Goal: Entertainment & Leisure: Consume media (video, audio)

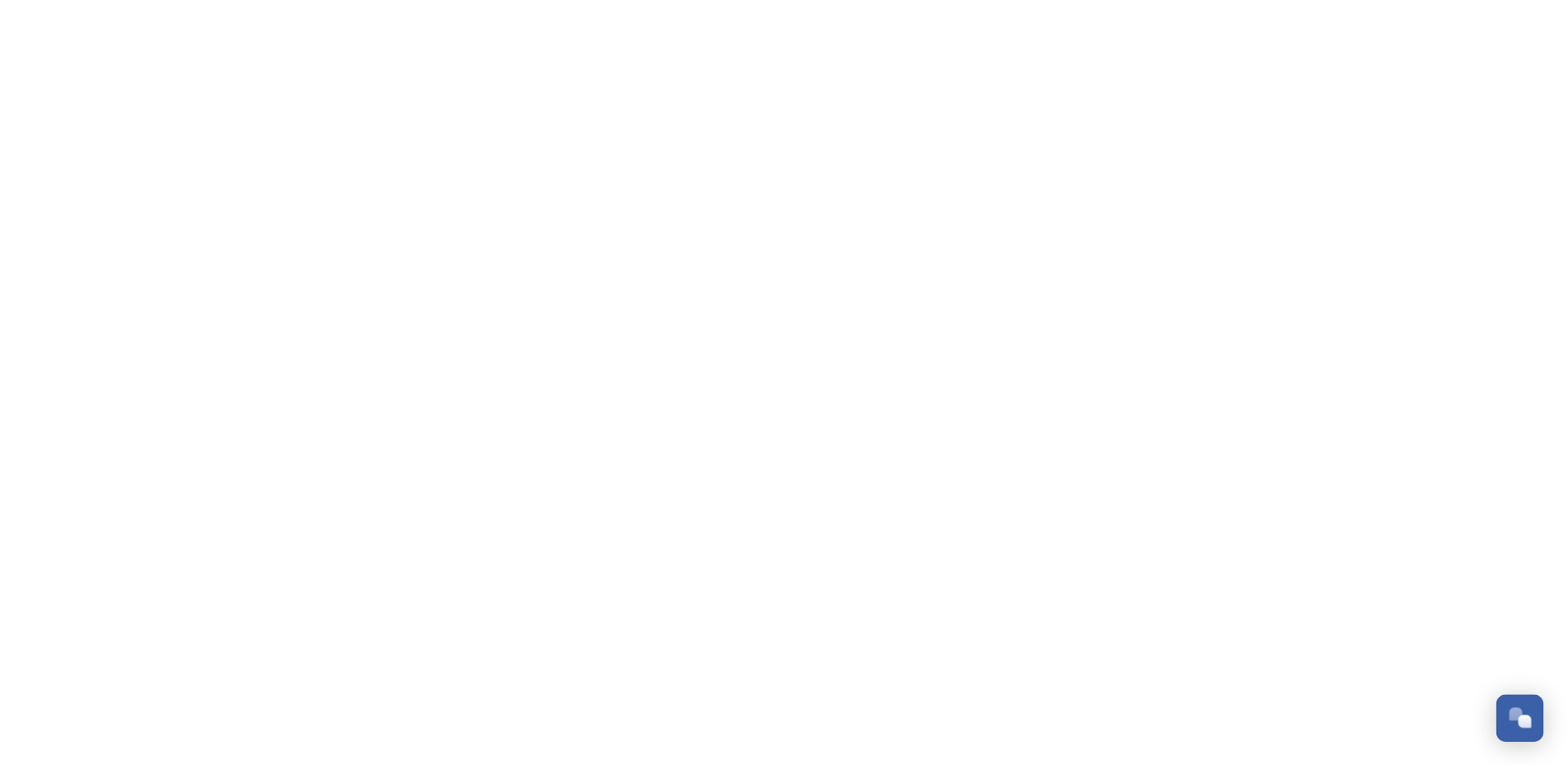
scroll to position [2498, 0]
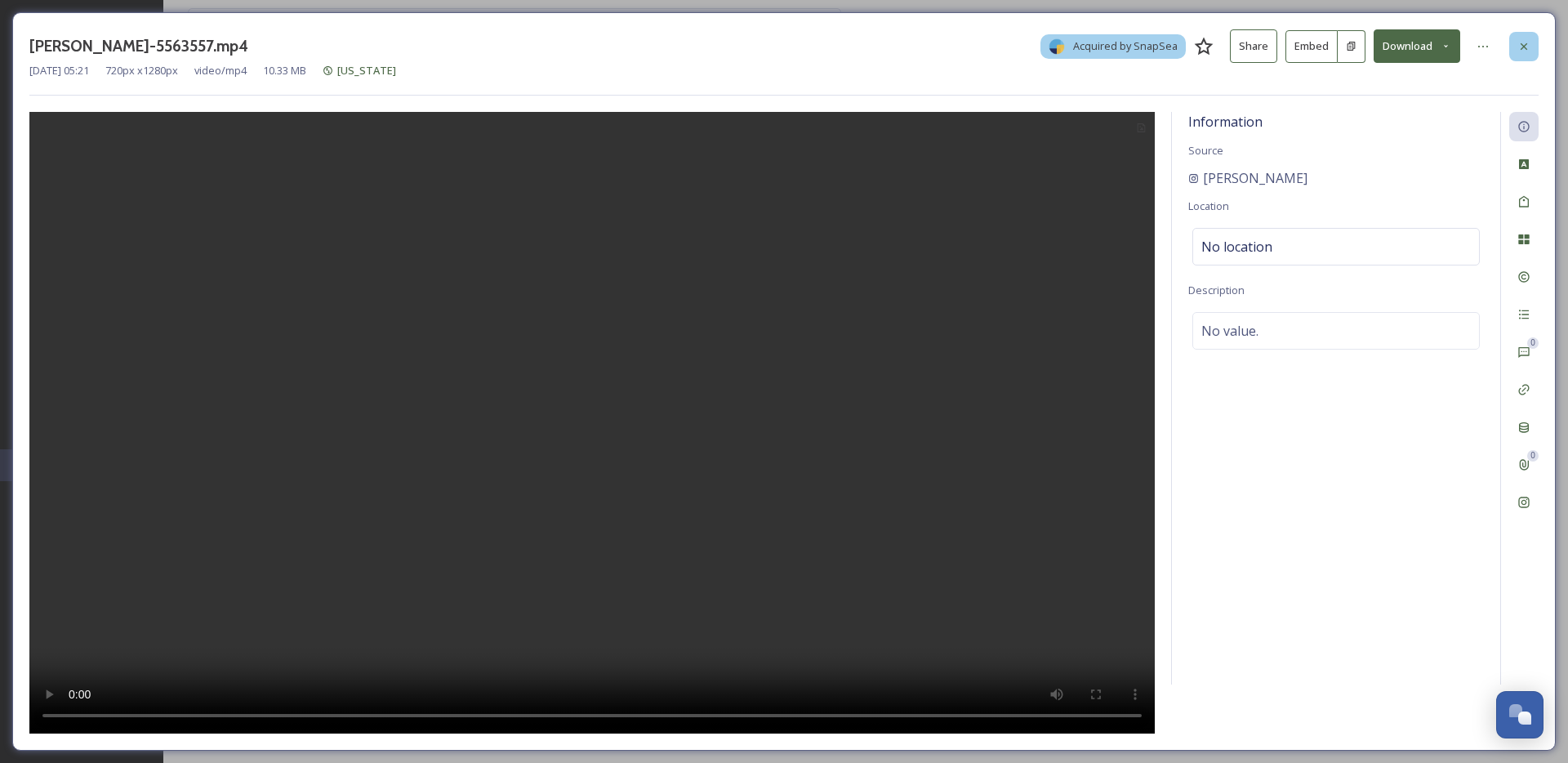
click at [1522, 54] on div at bounding box center [1524, 47] width 29 height 29
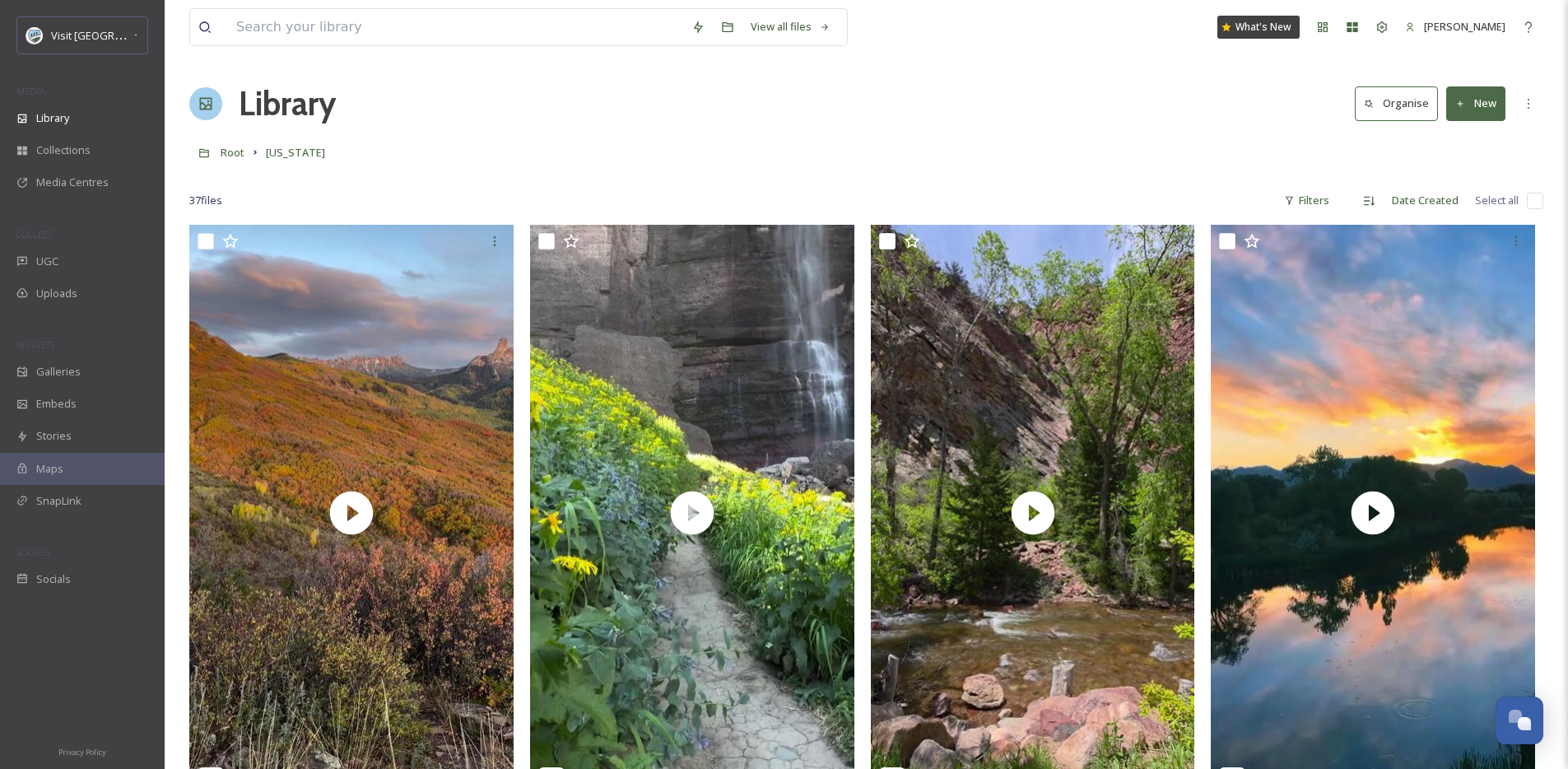
click at [271, 100] on h1 "Library" at bounding box center [287, 104] width 97 height 50
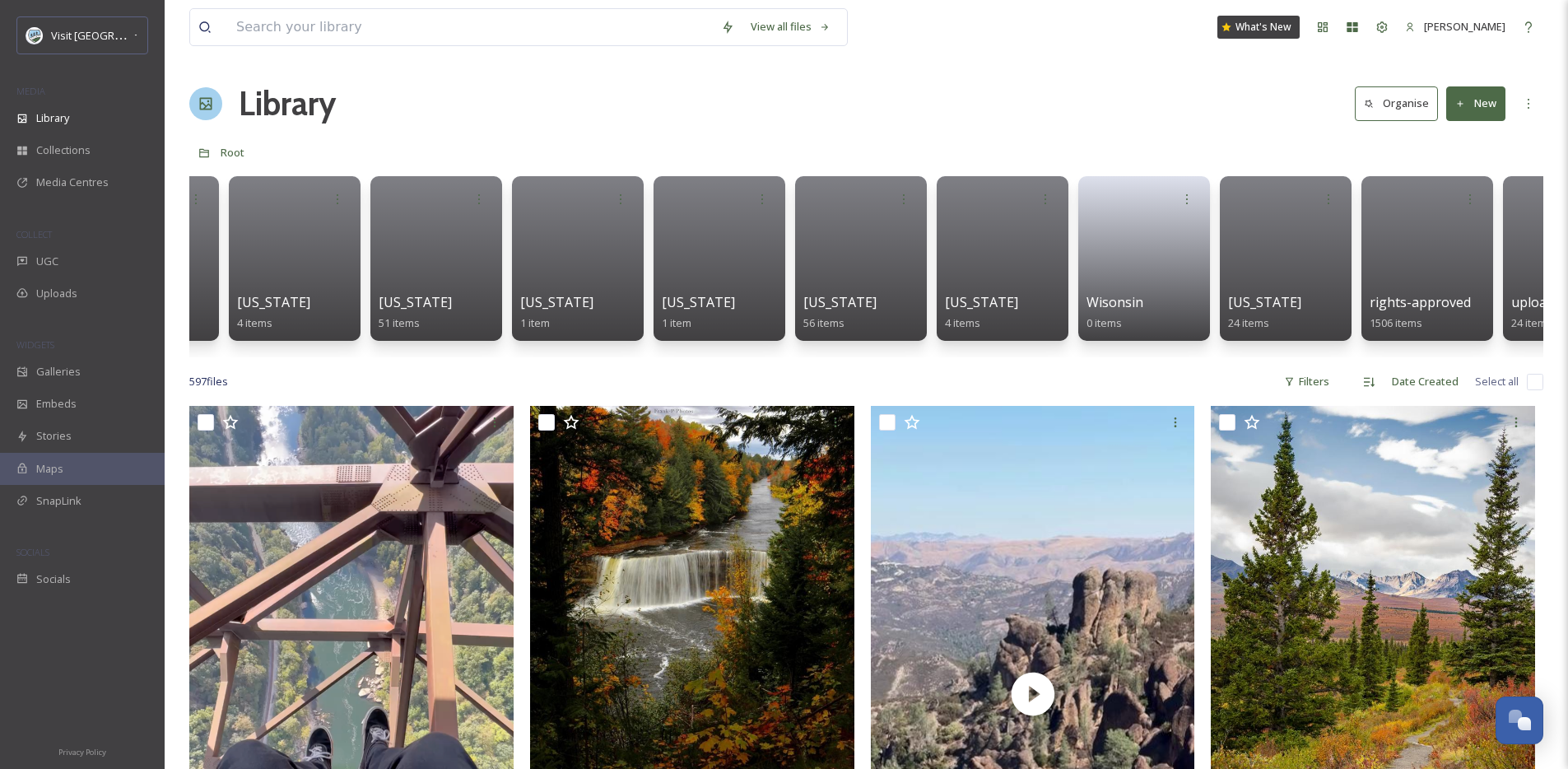
scroll to position [0, 6433]
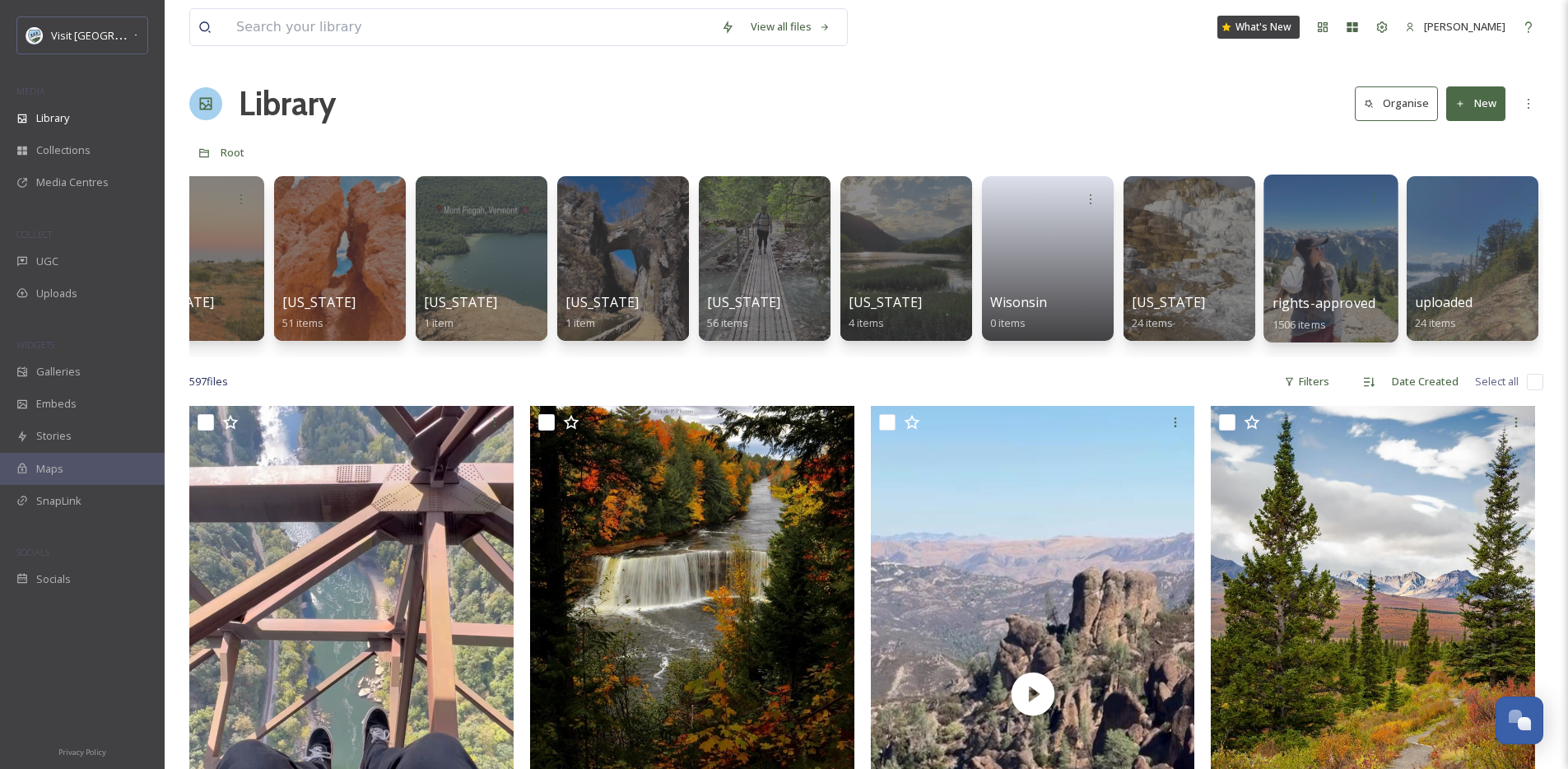
click at [1345, 282] on div at bounding box center [1331, 258] width 134 height 168
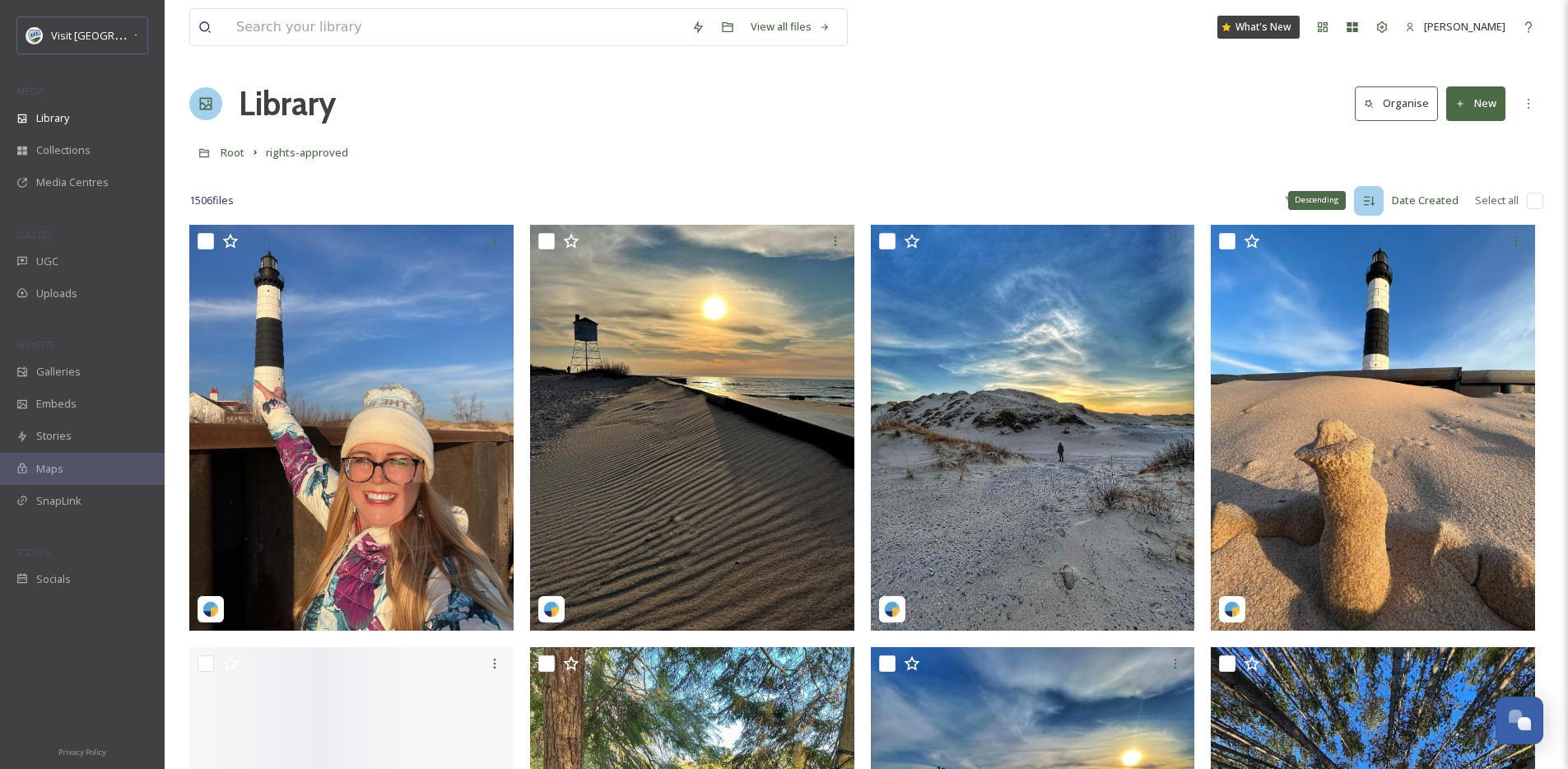
click at [1312, 207] on div "Descending" at bounding box center [1317, 200] width 58 height 18
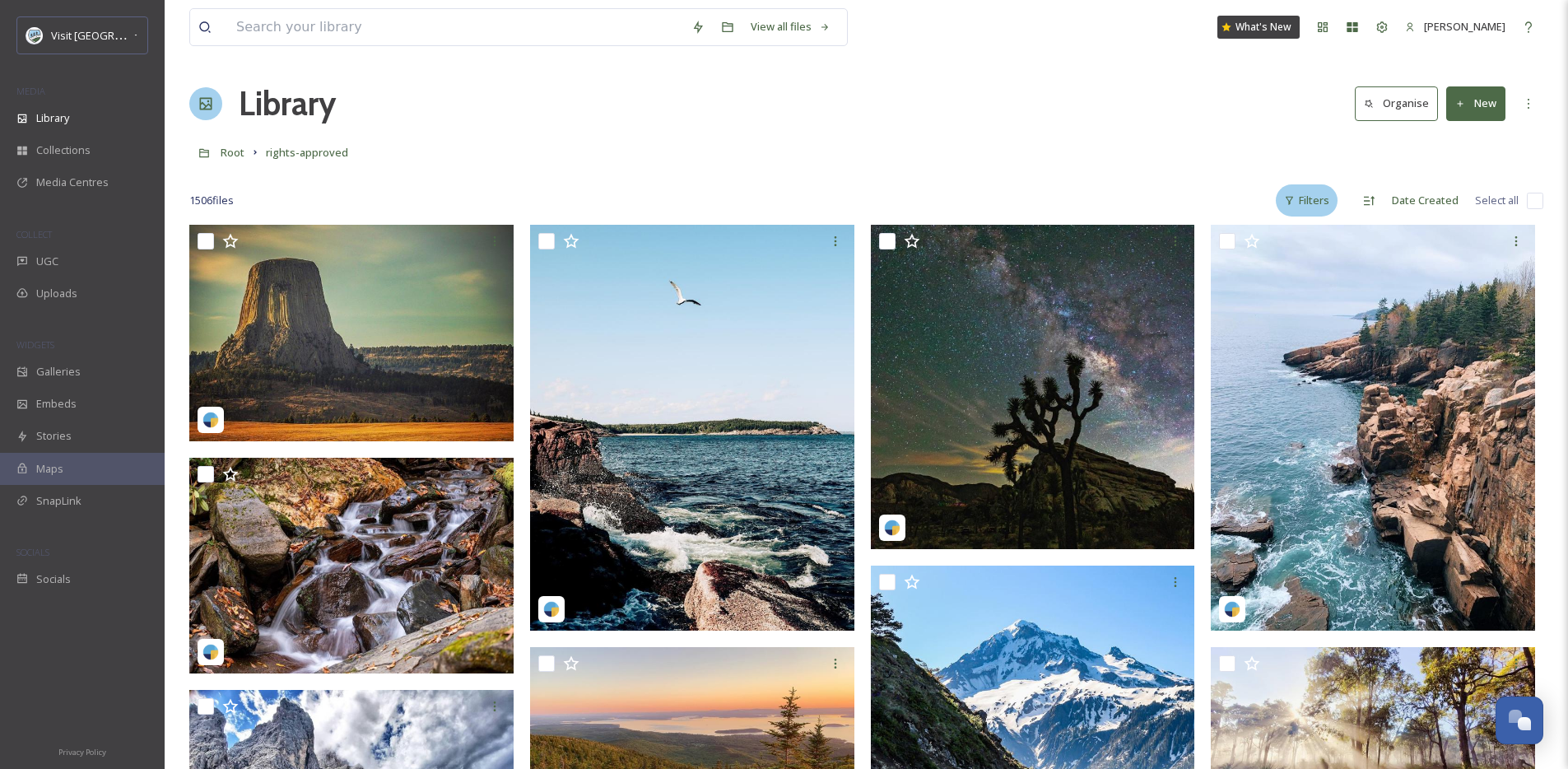
click at [1295, 196] on icon at bounding box center [1290, 201] width 10 height 10
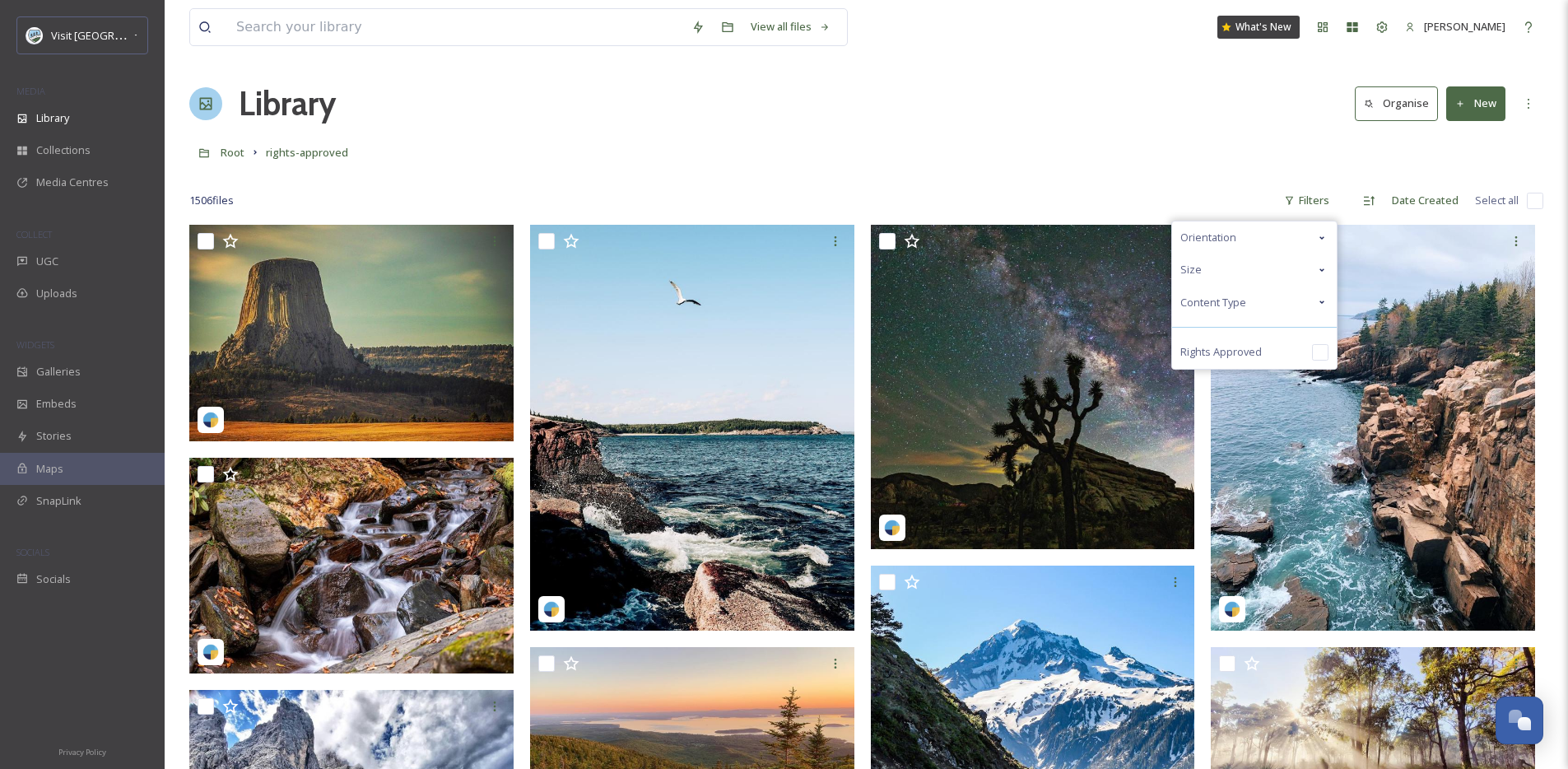
click at [1237, 299] on span "Content Type" at bounding box center [1214, 303] width 66 height 16
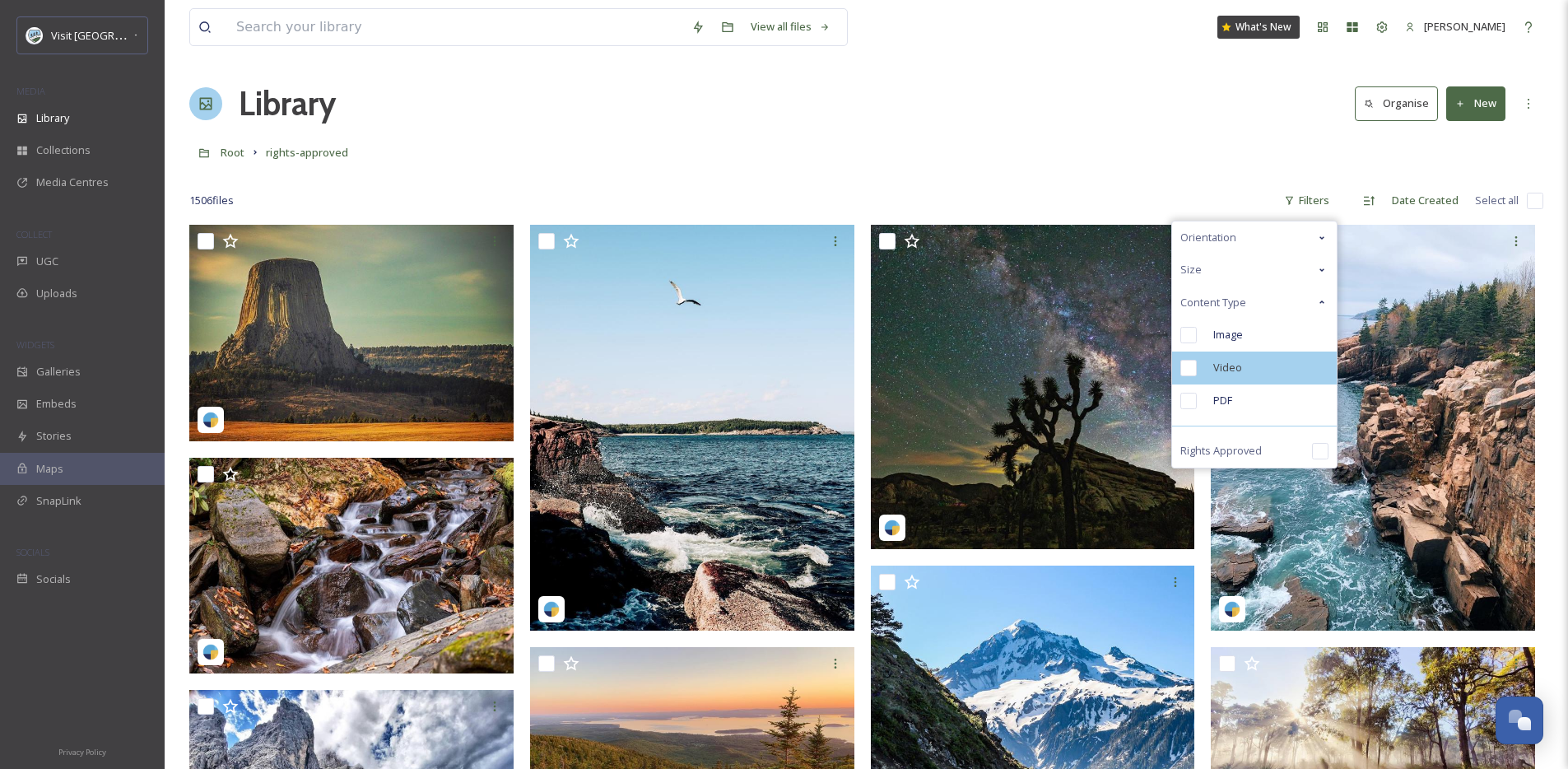
click at [1238, 360] on span "Video" at bounding box center [1227, 368] width 29 height 16
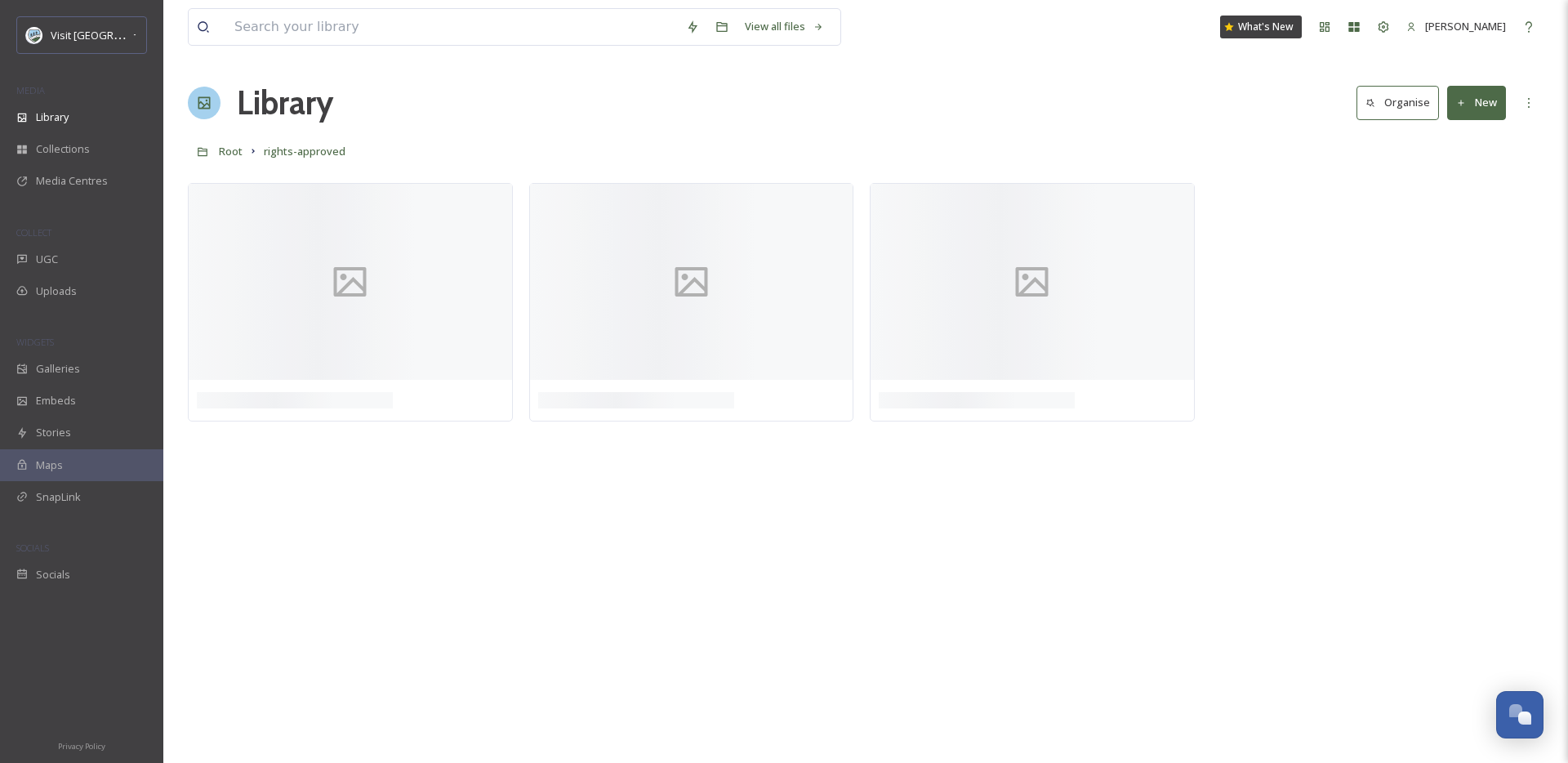
click at [999, 156] on div "Root rights-approved" at bounding box center [865, 151] width 1356 height 31
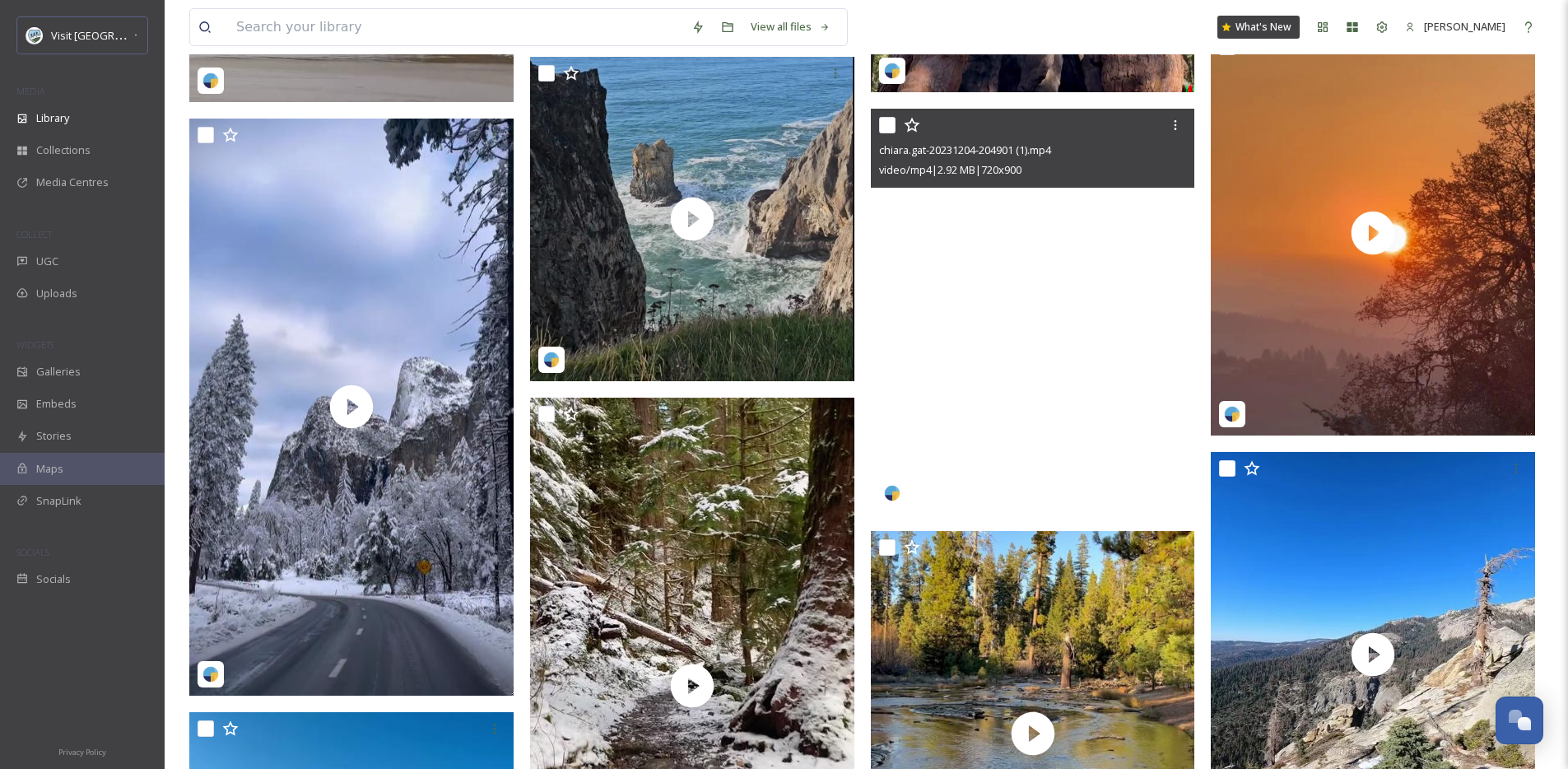
scroll to position [6816, 0]
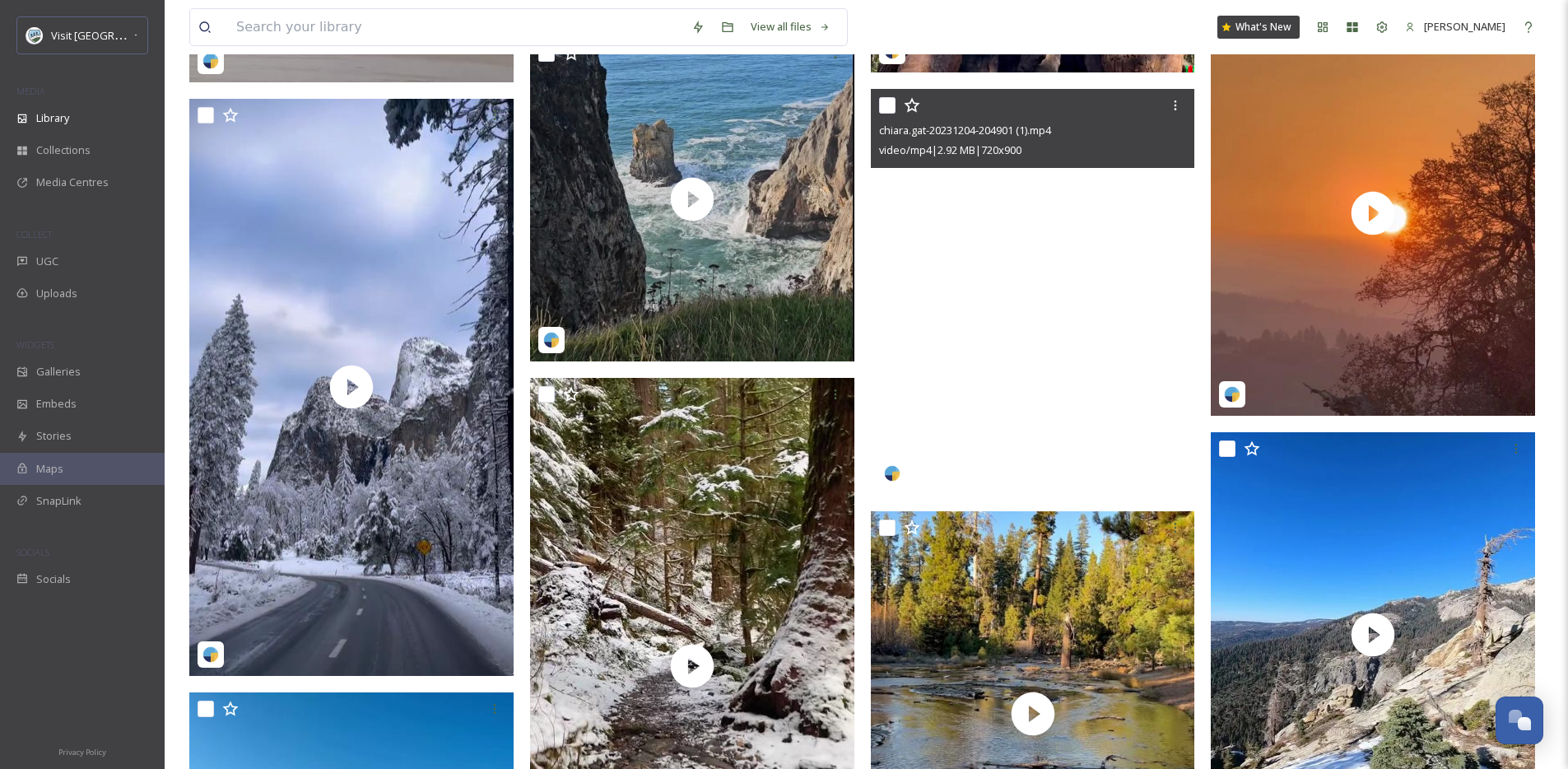
click at [993, 306] on video "chiara.gat-20231204-204901 (1).mp4" at bounding box center [1033, 291] width 324 height 405
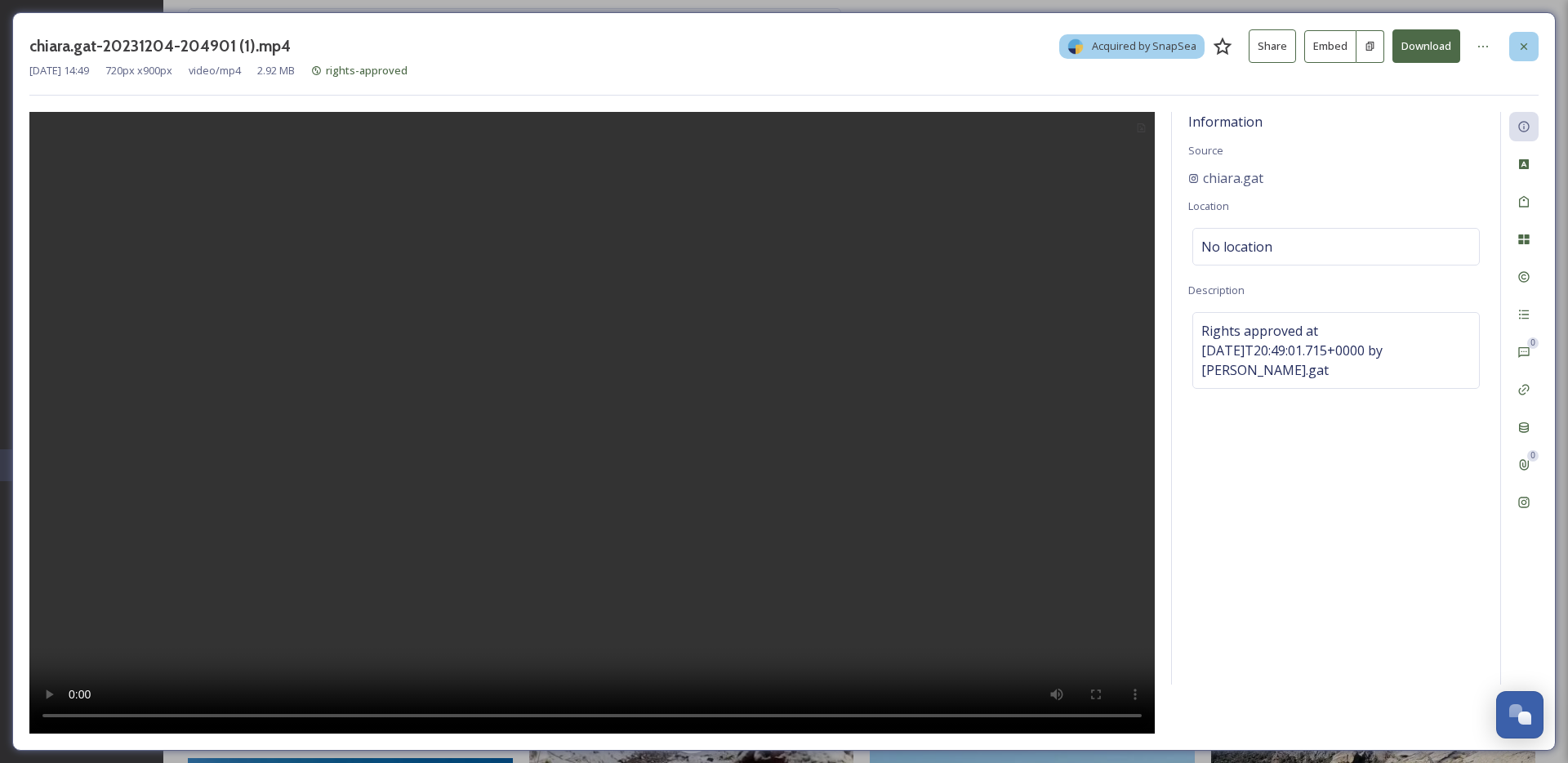
click at [1518, 46] on icon at bounding box center [1524, 46] width 13 height 13
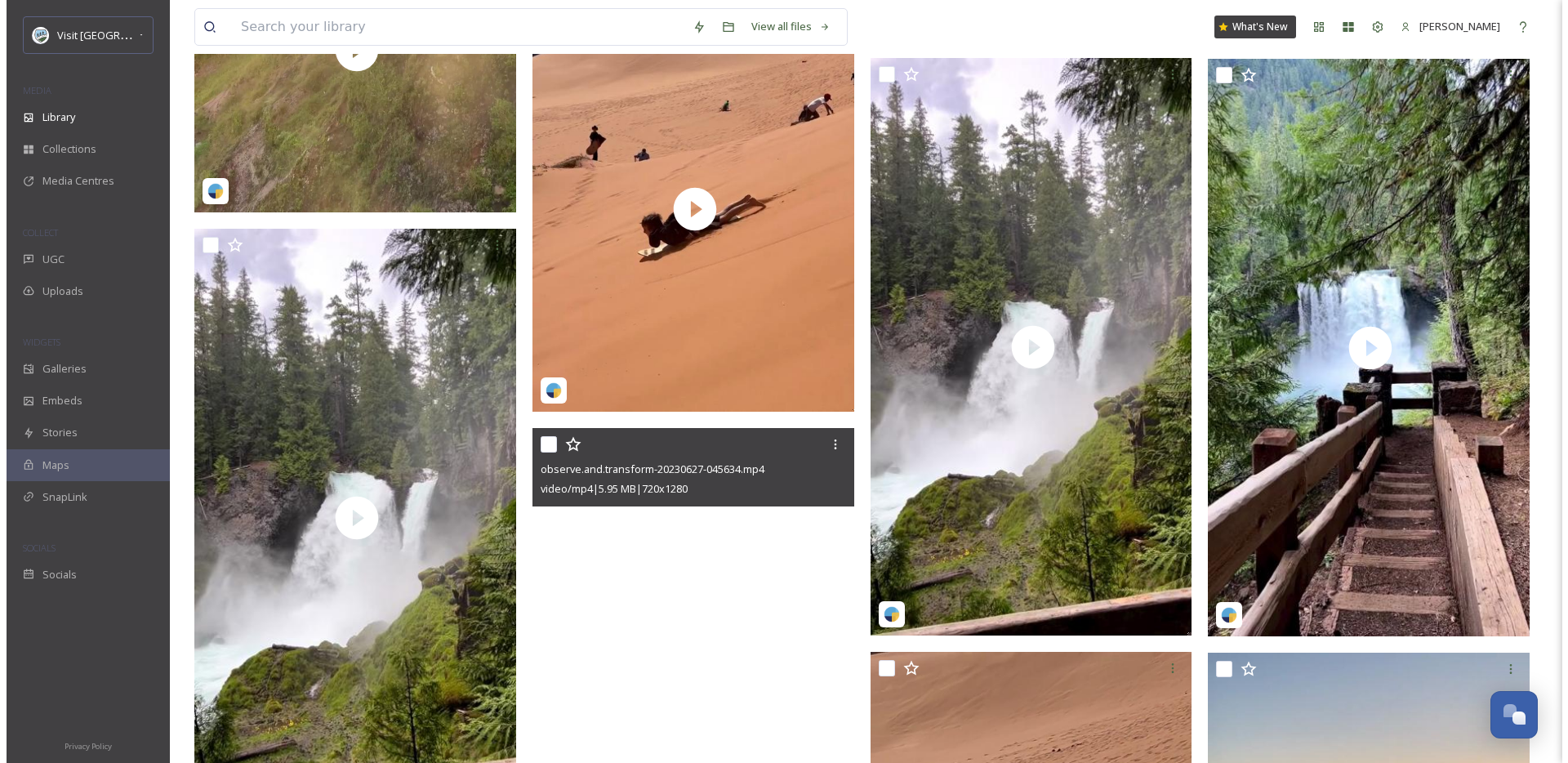
scroll to position [2810, 0]
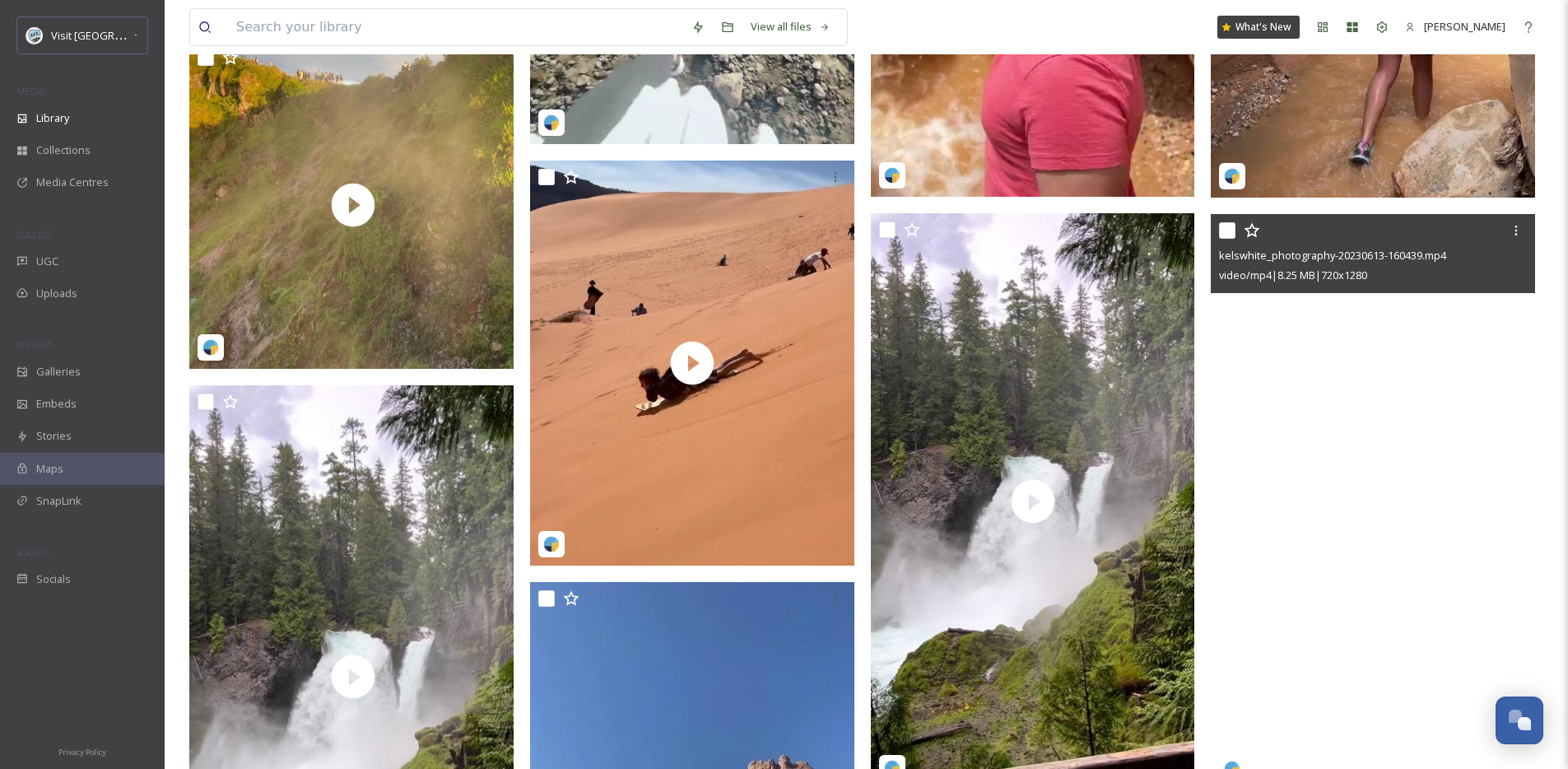
click at [1449, 544] on video "kelswhite_photography-20230613-160439.mp4" at bounding box center [1374, 501] width 324 height 576
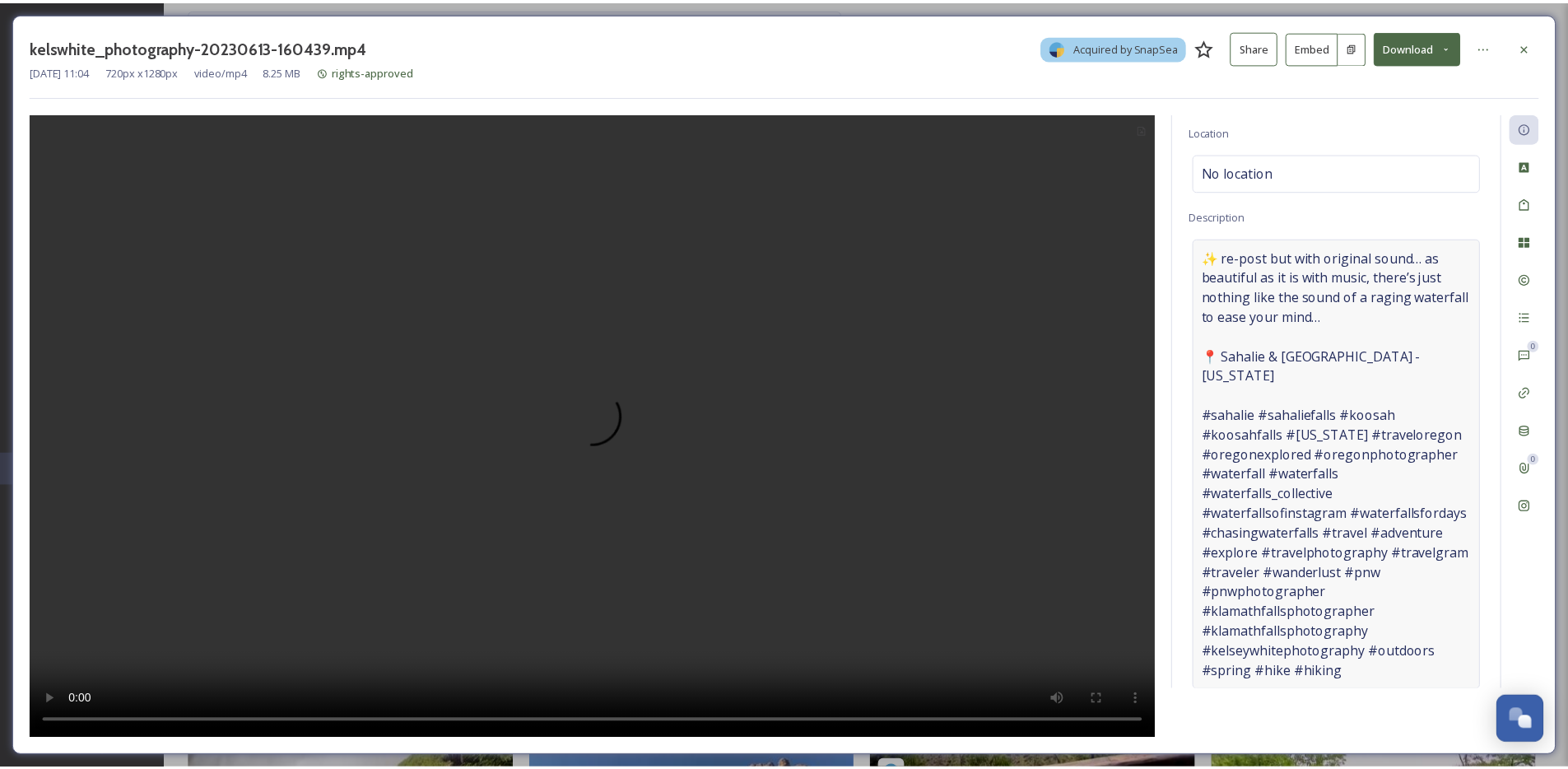
scroll to position [81, 0]
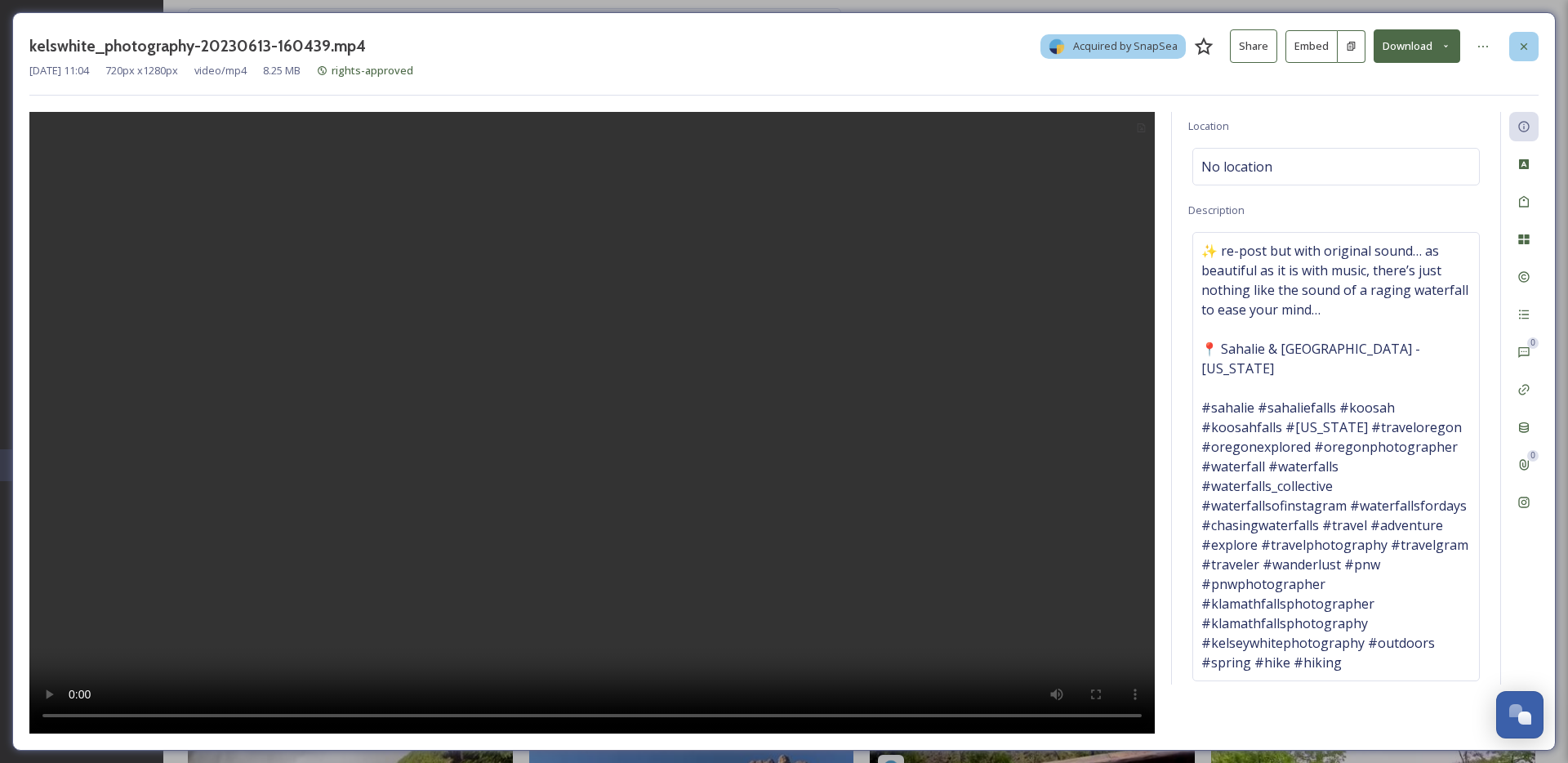
click at [1530, 53] on div at bounding box center [1524, 47] width 29 height 29
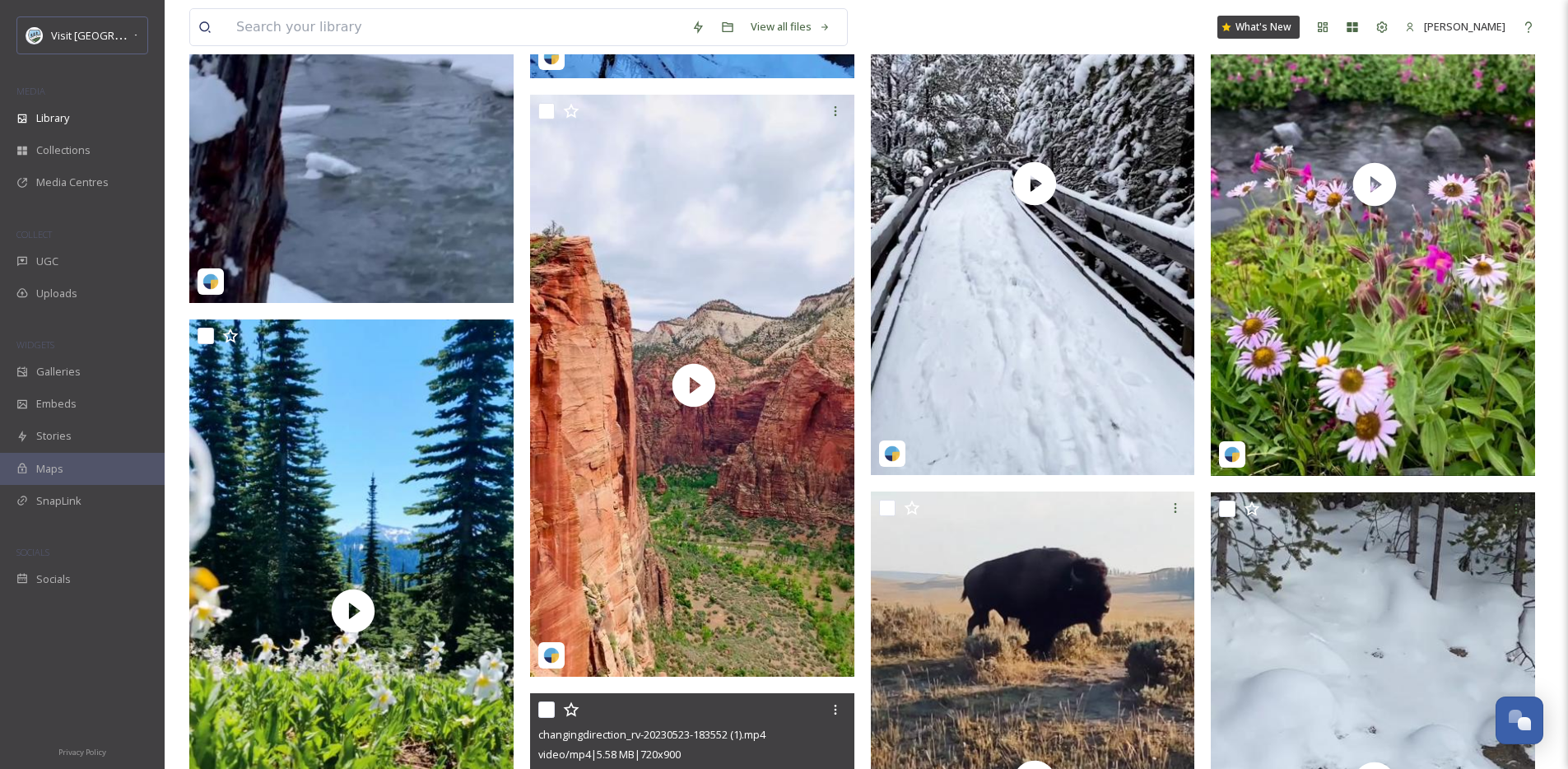
scroll to position [1521, 0]
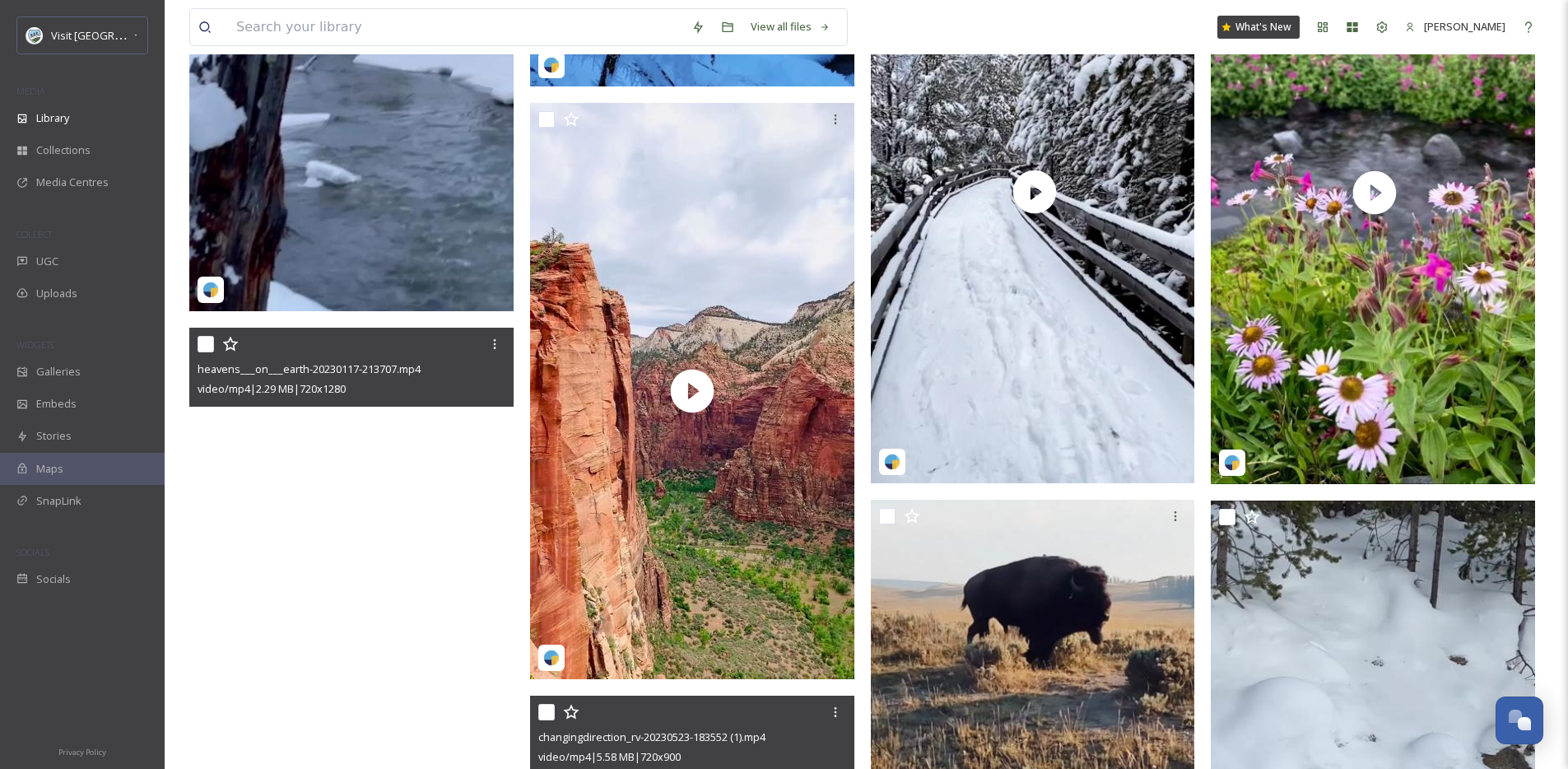
click at [368, 553] on video "heavens___on___earth-20230117-213707.mp4" at bounding box center [351, 616] width 324 height 576
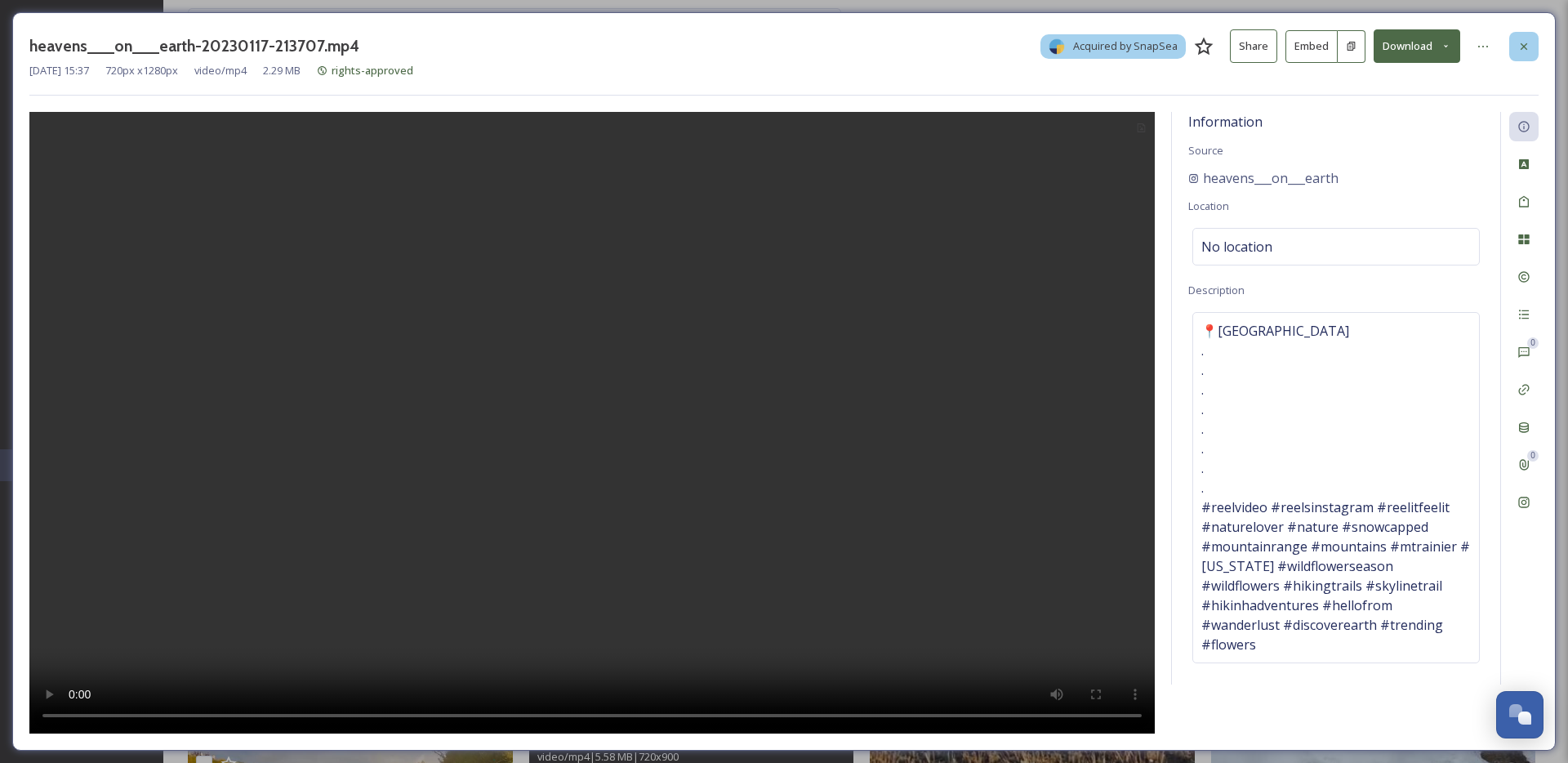
click at [1523, 58] on div at bounding box center [1524, 47] width 29 height 29
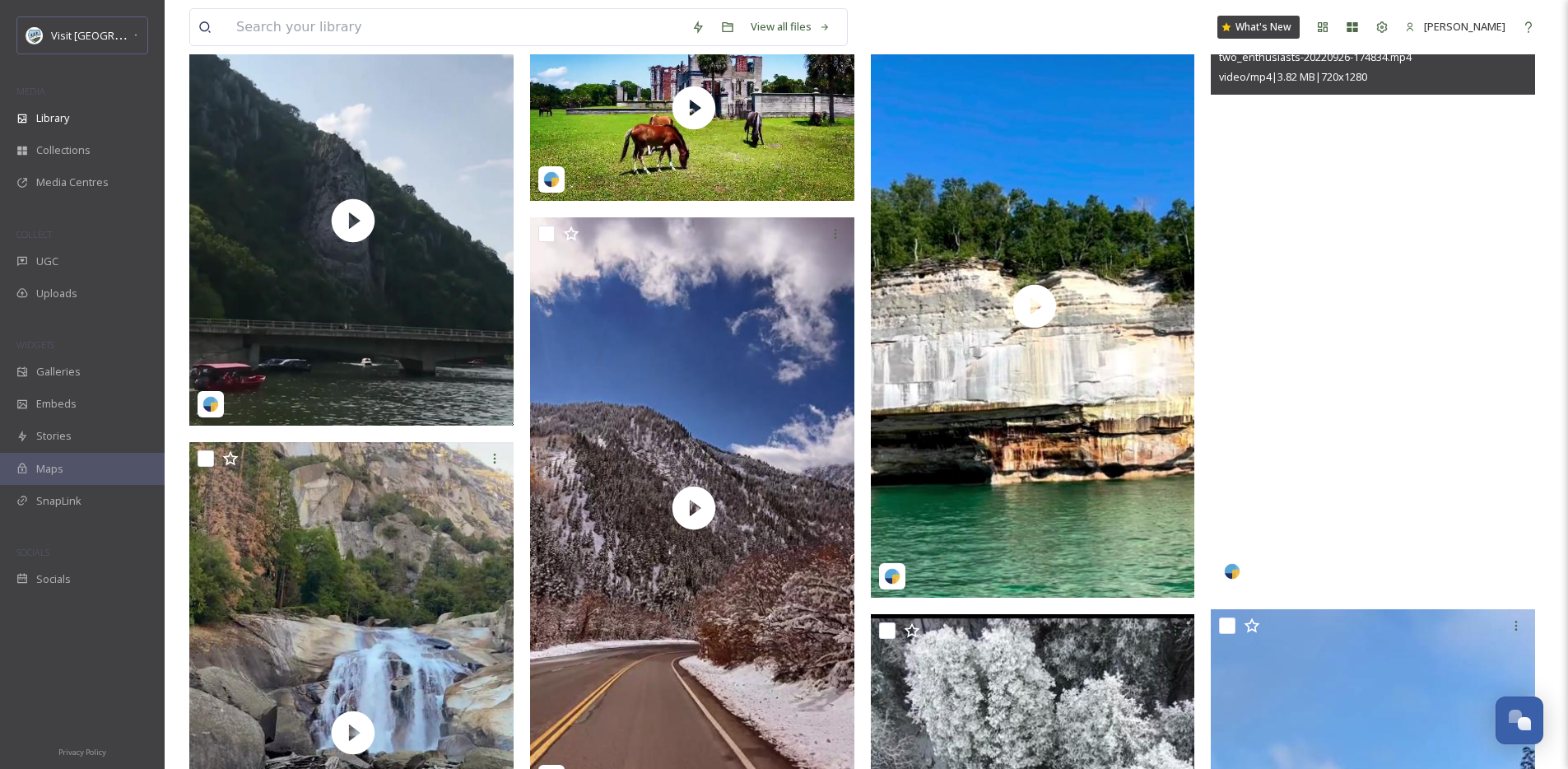
scroll to position [201, 0]
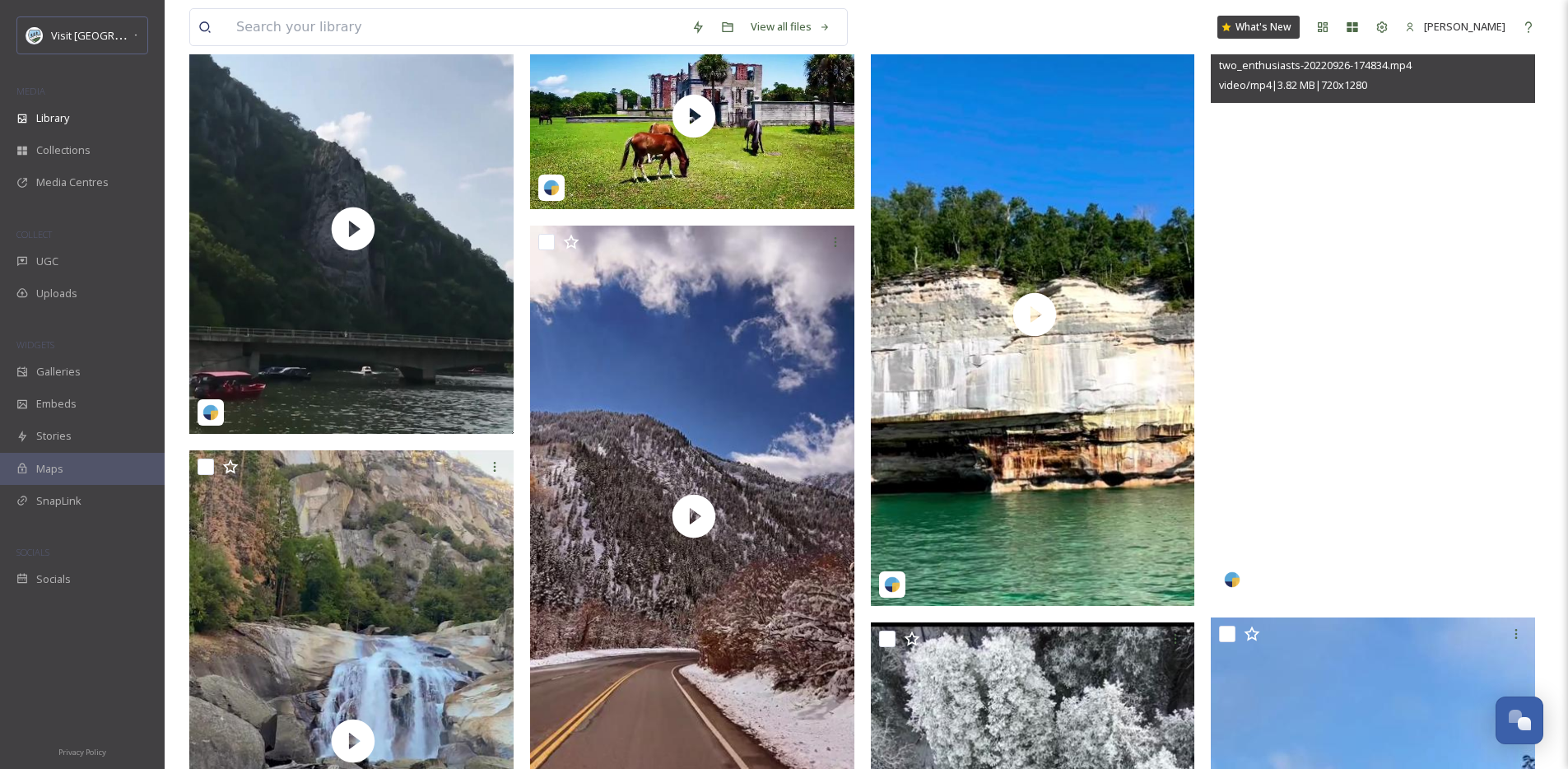
click at [1370, 492] on video "two_enthusiasts-20220926-174834.mp4" at bounding box center [1374, 311] width 324 height 576
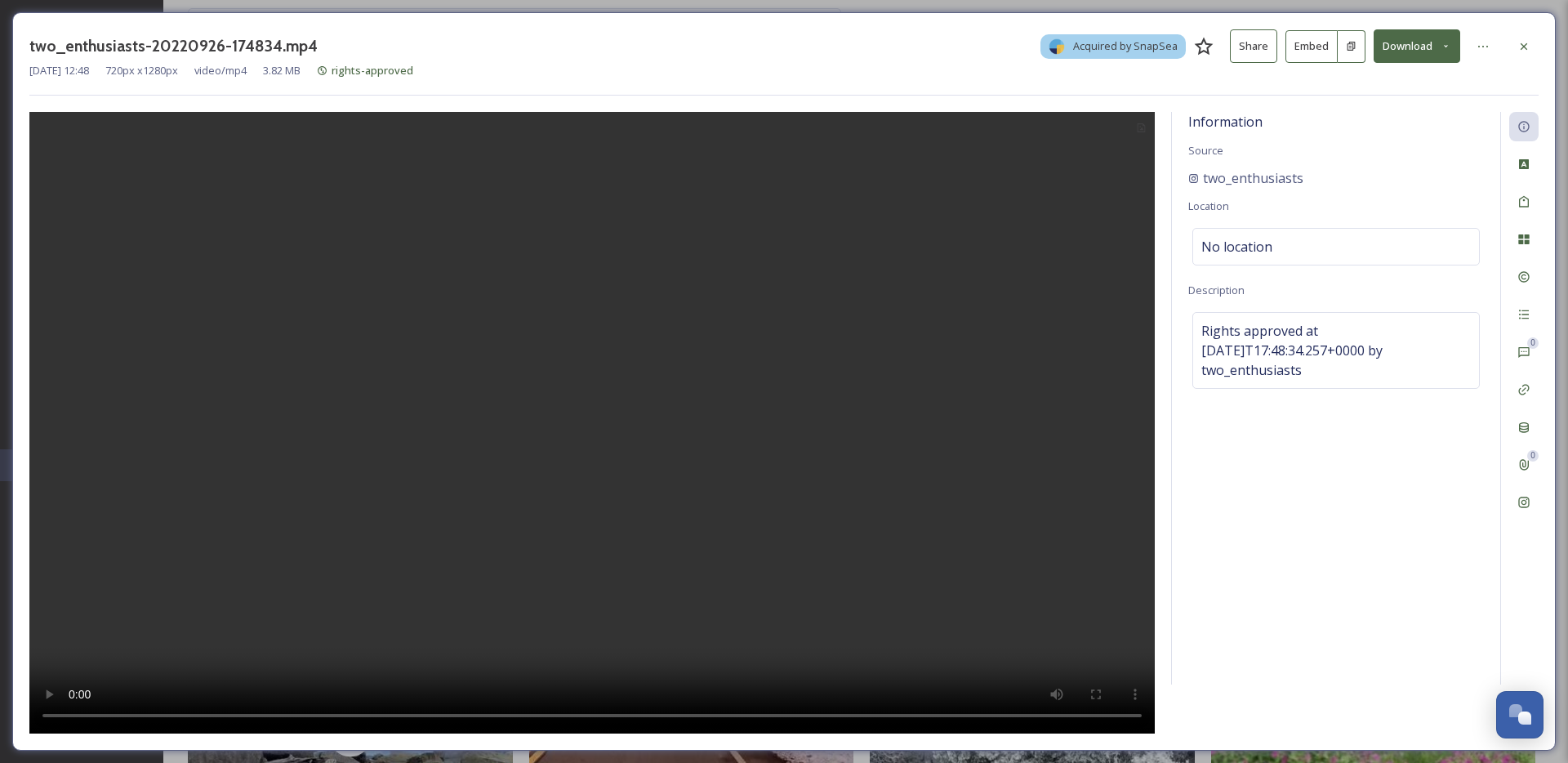
drag, startPoint x: 1525, startPoint y: 42, endPoint x: 1518, endPoint y: 50, distance: 10.6
click at [1525, 42] on icon at bounding box center [1524, 46] width 13 height 13
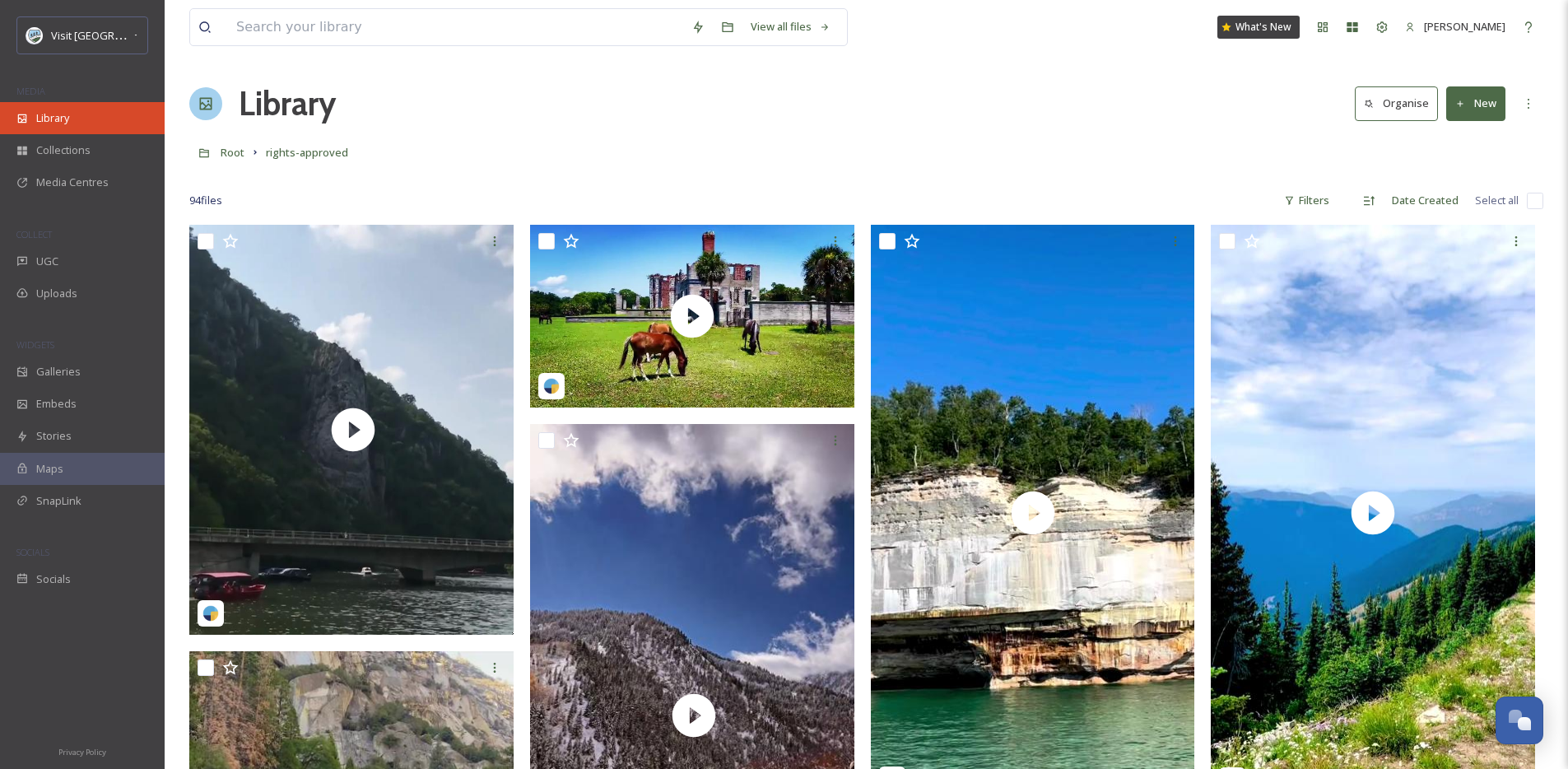
click at [31, 125] on div "Library" at bounding box center [82, 118] width 165 height 32
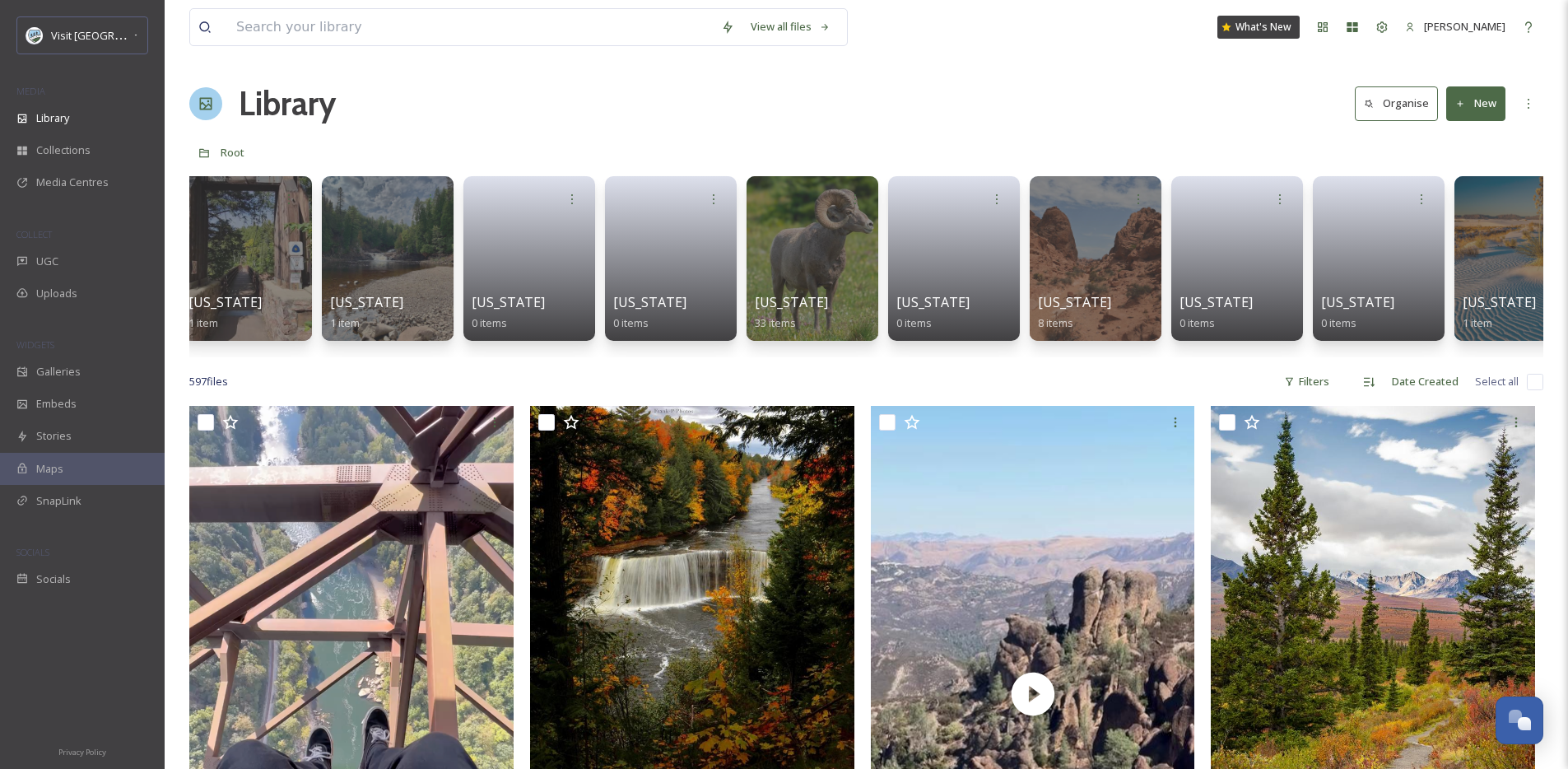
scroll to position [0, 3148]
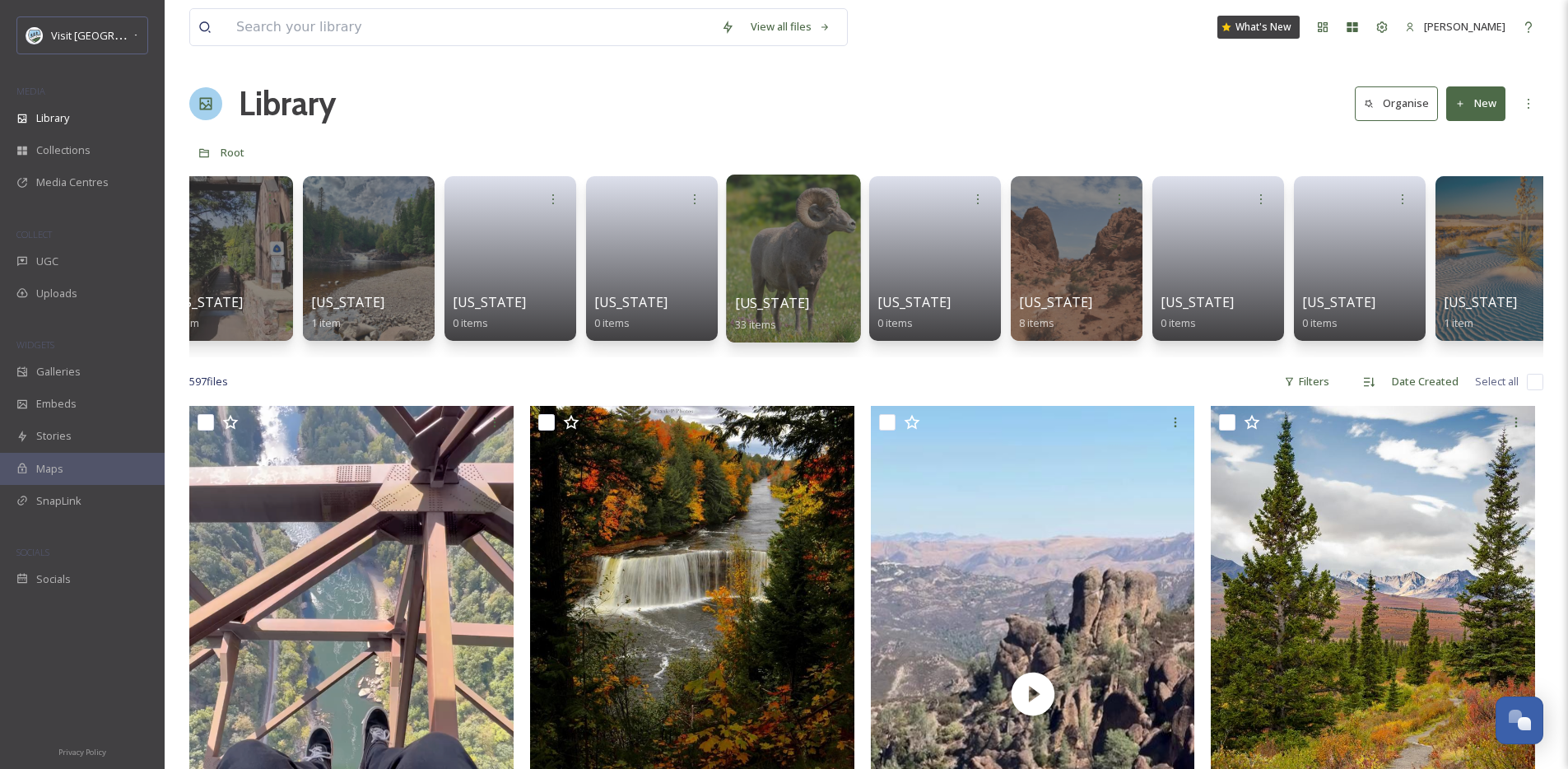
click at [808, 301] on div "[US_STATE] 33 items" at bounding box center [794, 313] width 118 height 41
click at [797, 263] on div at bounding box center [794, 258] width 134 height 168
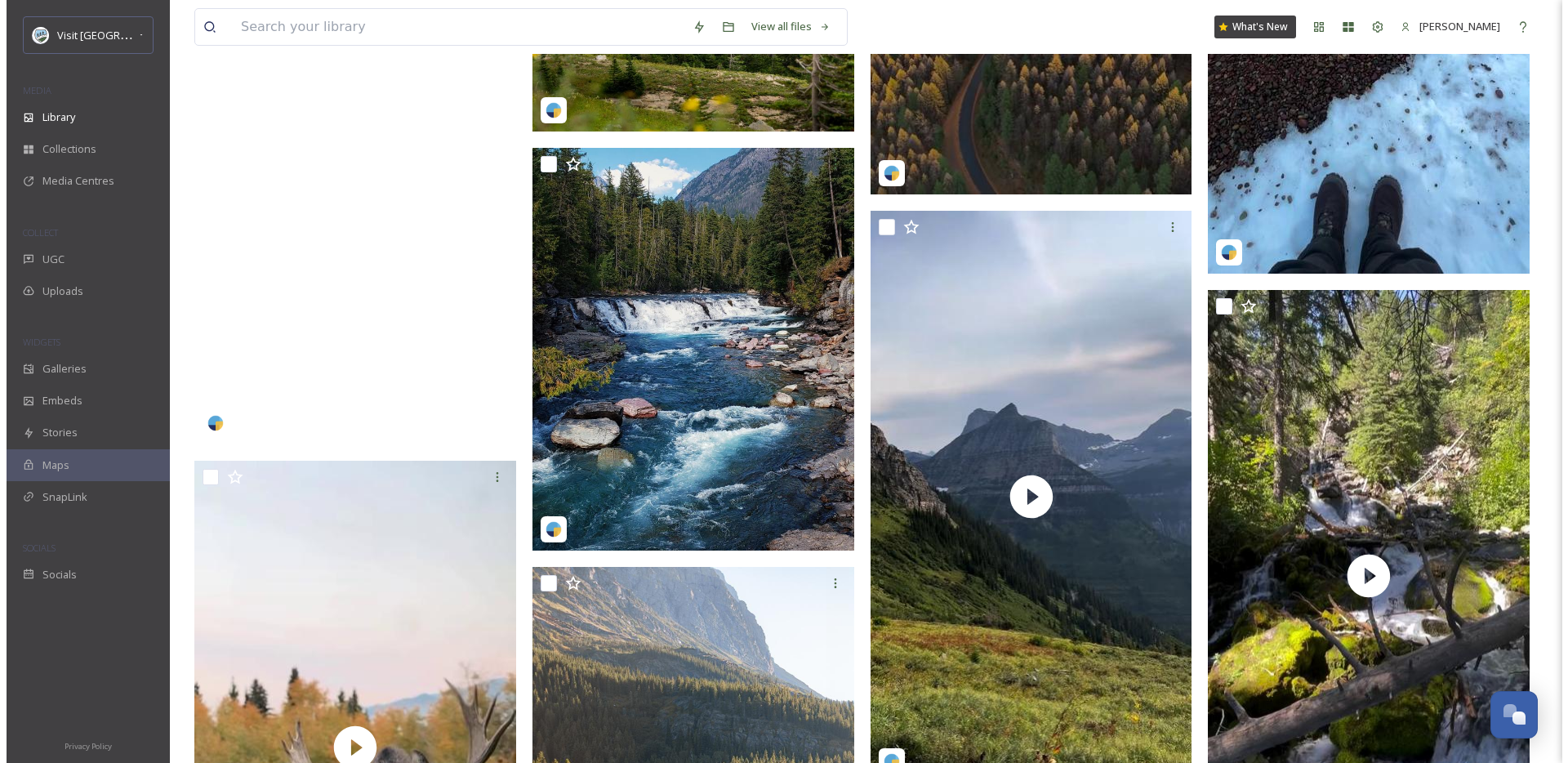
scroll to position [1481, 0]
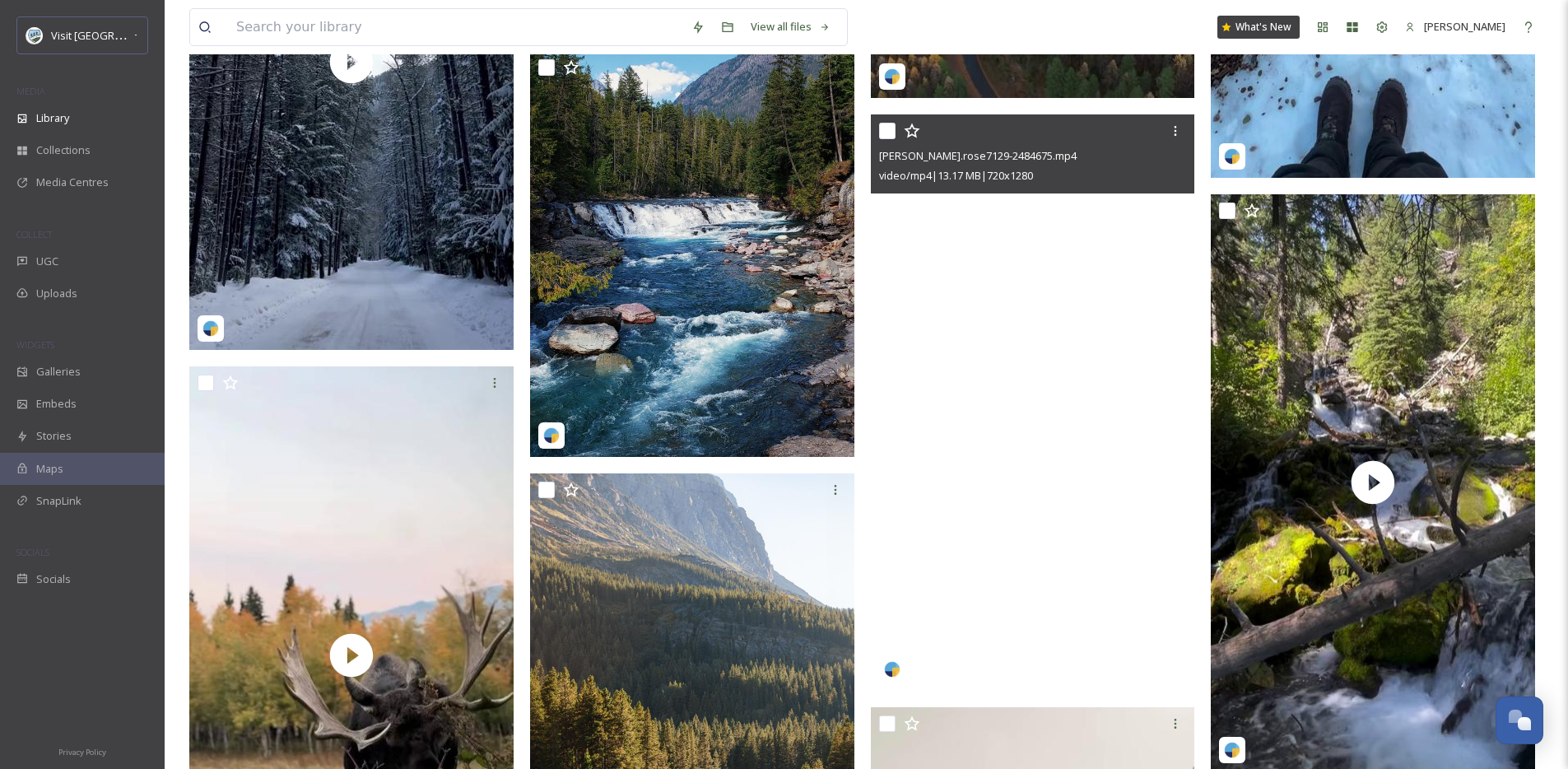
click at [992, 487] on video "taylor.rose7129-2484675.mp4" at bounding box center [1033, 402] width 324 height 576
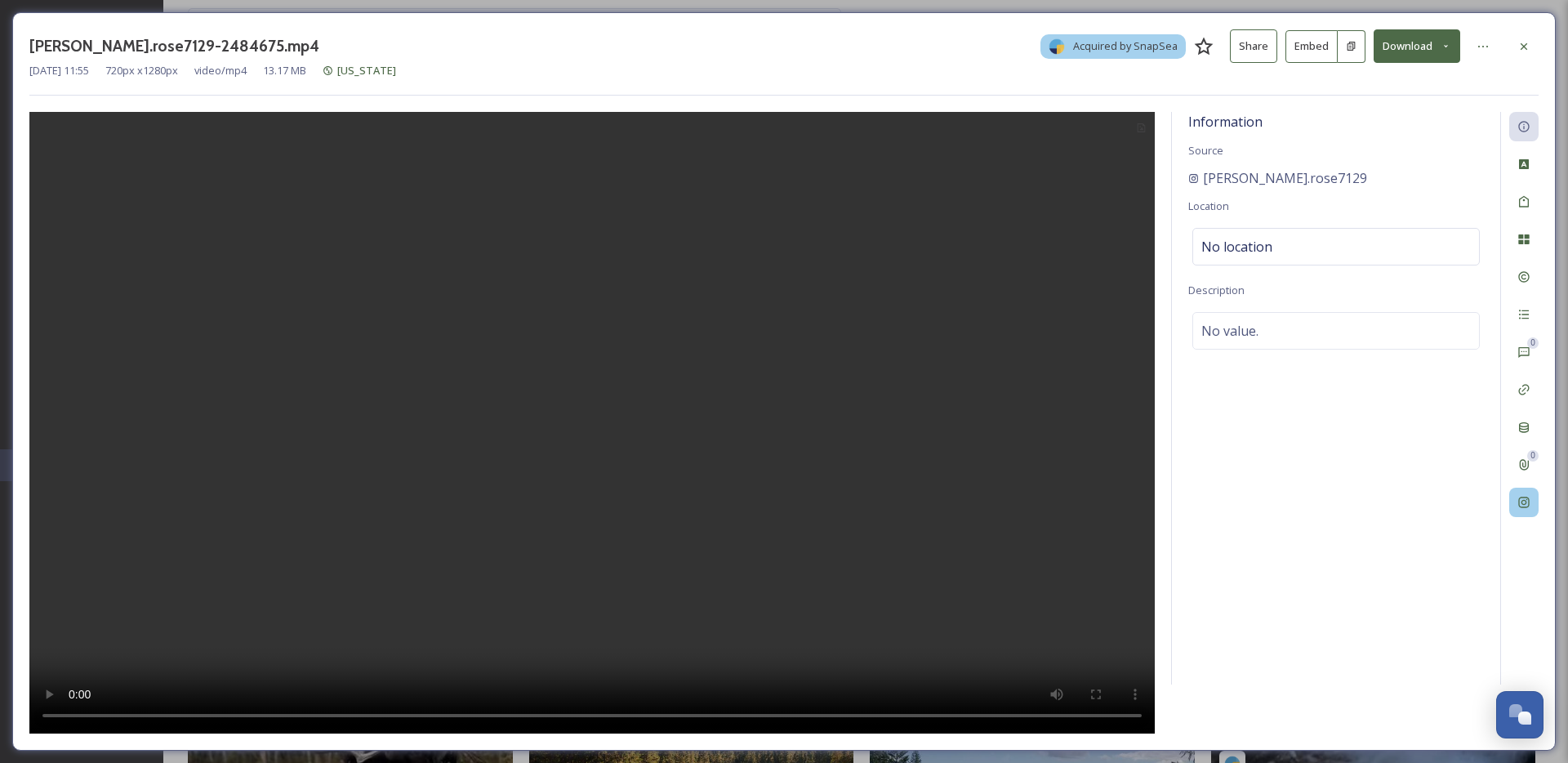
click at [1525, 502] on icon at bounding box center [1524, 502] width 13 height 13
